Goal: Information Seeking & Learning: Learn about a topic

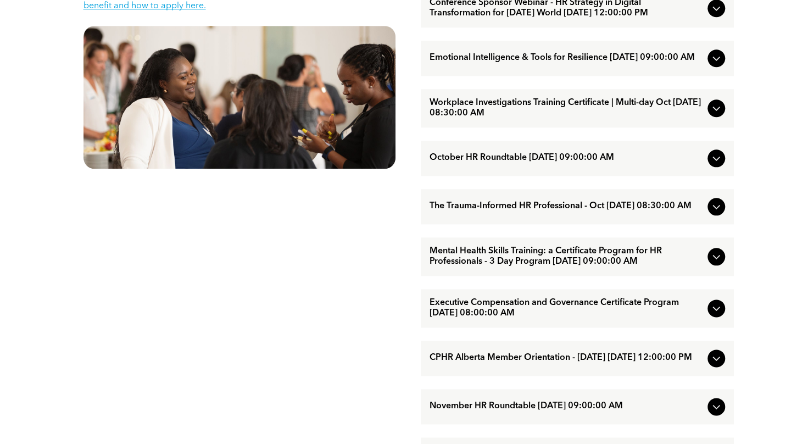
scroll to position [610, 0]
click at [717, 213] on icon at bounding box center [716, 206] width 13 height 13
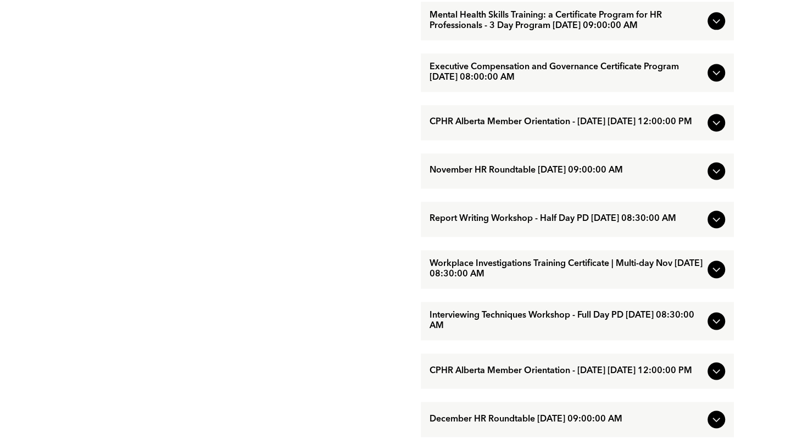
scroll to position [852, 0]
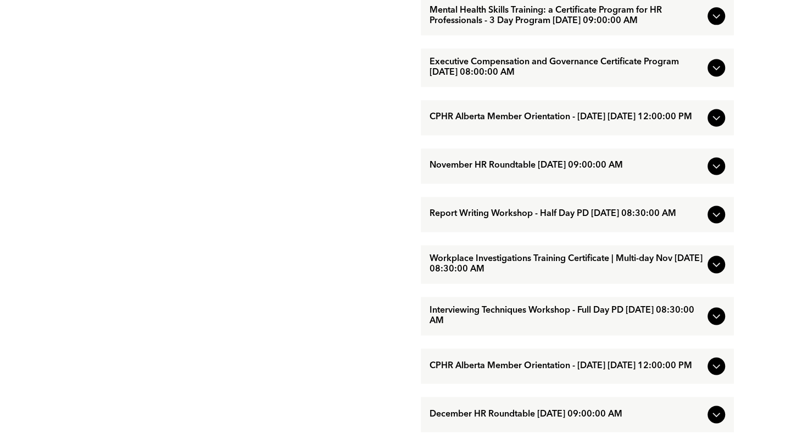
click at [719, 221] on icon at bounding box center [716, 214] width 13 height 13
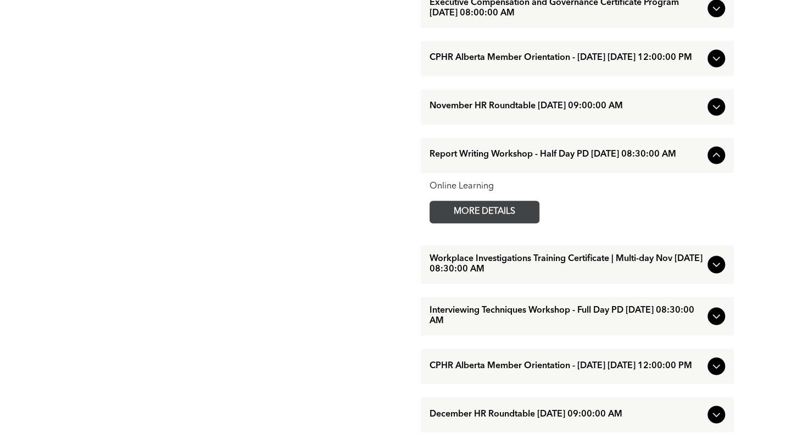
click at [484, 223] on span "MORE DETAILS" at bounding box center [484, 211] width 87 height 21
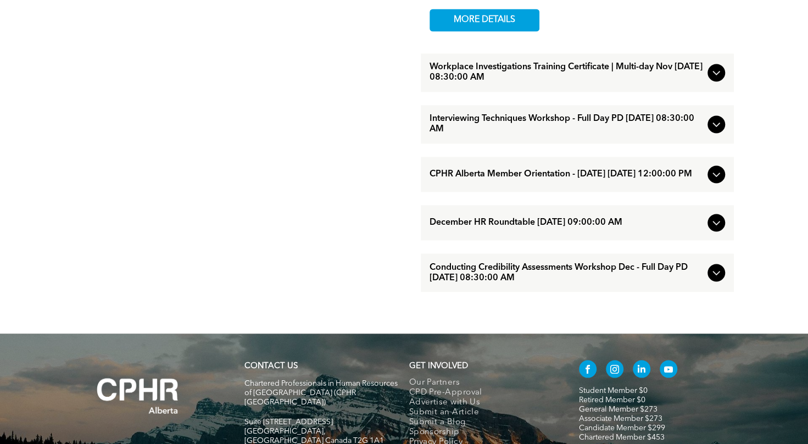
scroll to position [1044, 0]
click at [717, 275] on icon at bounding box center [716, 273] width 7 height 4
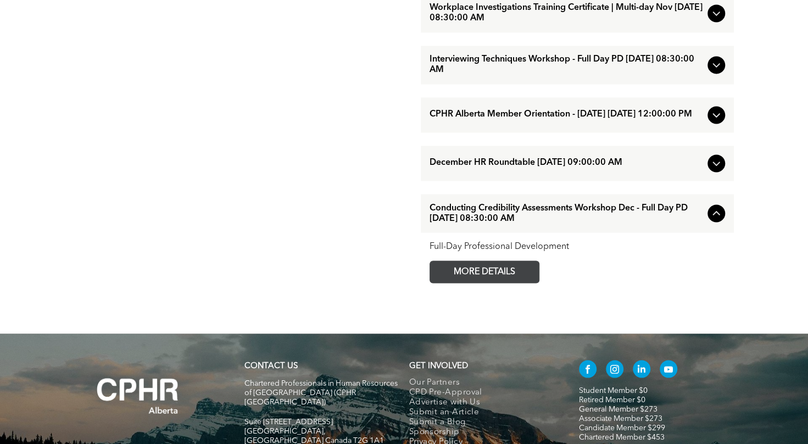
click at [488, 282] on span "MORE DETAILS" at bounding box center [484, 271] width 87 height 21
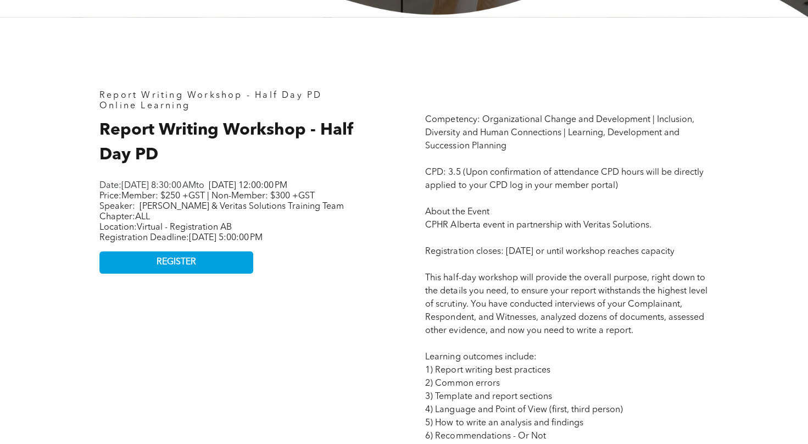
scroll to position [433, 0]
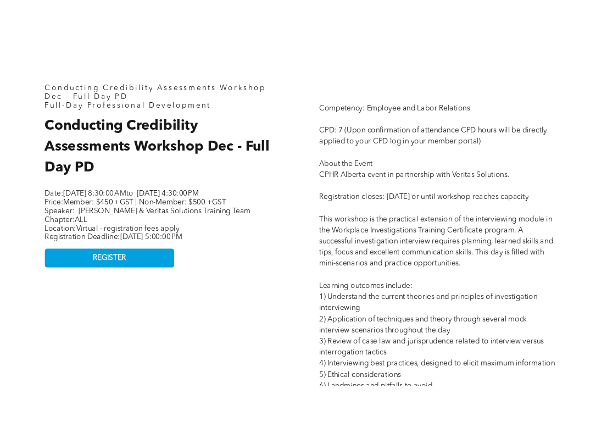
scroll to position [450, 0]
